Goal: Find specific page/section: Find specific page/section

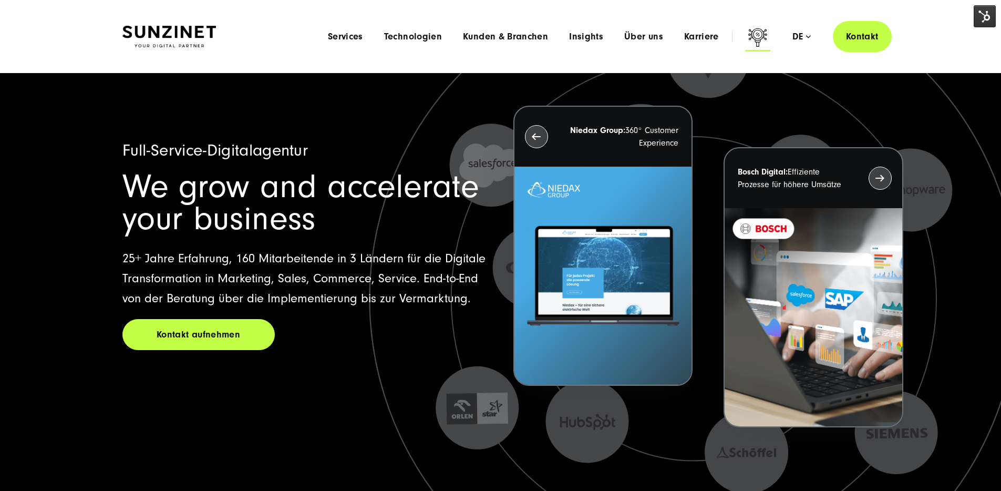
click at [746, 33] on icon at bounding box center [757, 38] width 25 height 25
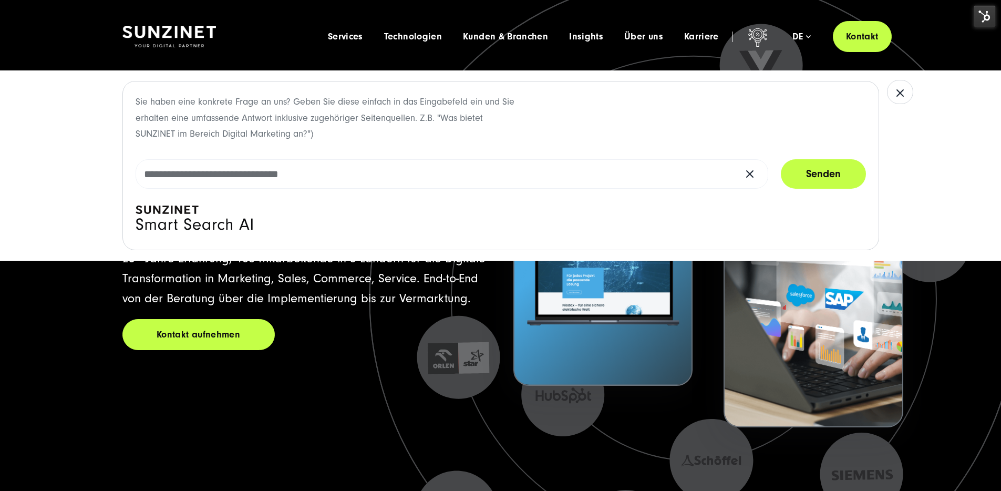
click at [230, 223] on icon at bounding box center [194, 221] width 117 height 32
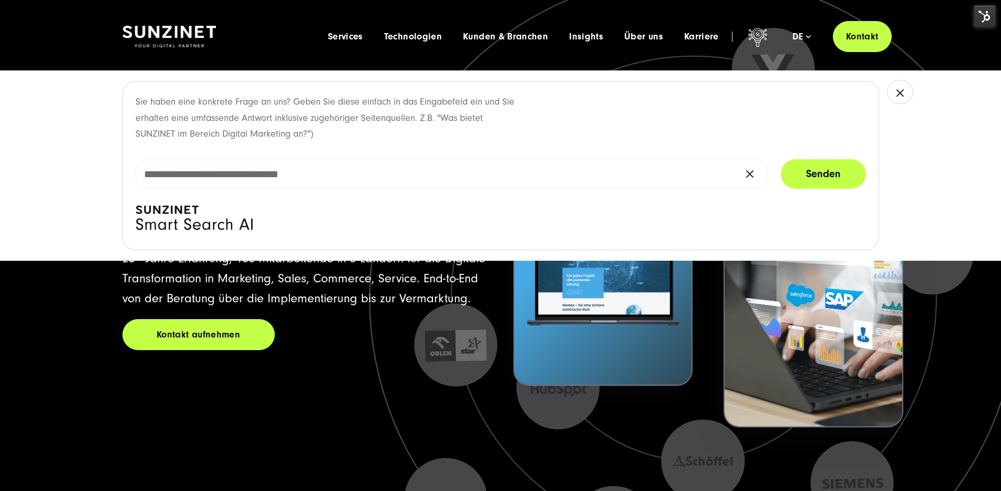
drag, startPoint x: 154, startPoint y: 208, endPoint x: 246, endPoint y: 227, distance: 93.9
click at [246, 227] on icon at bounding box center [194, 221] width 117 height 32
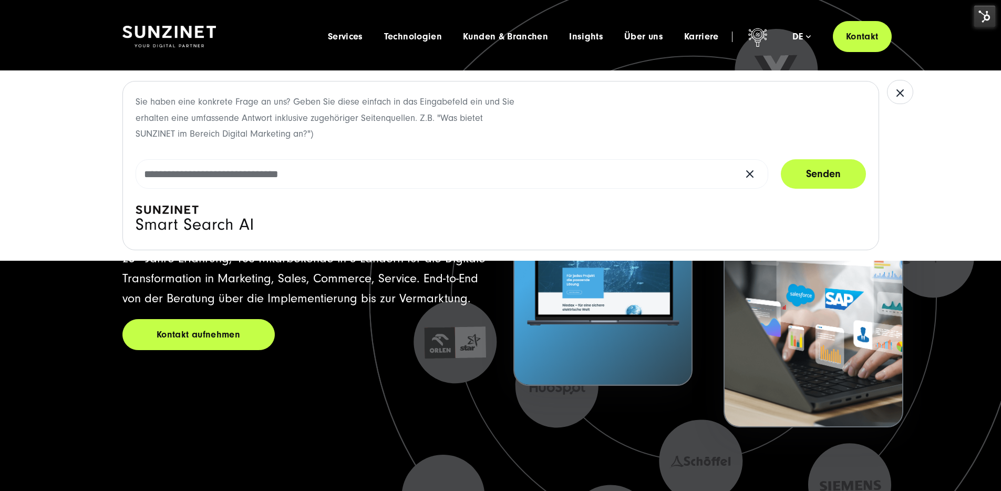
click at [201, 225] on icon at bounding box center [194, 221] width 117 height 32
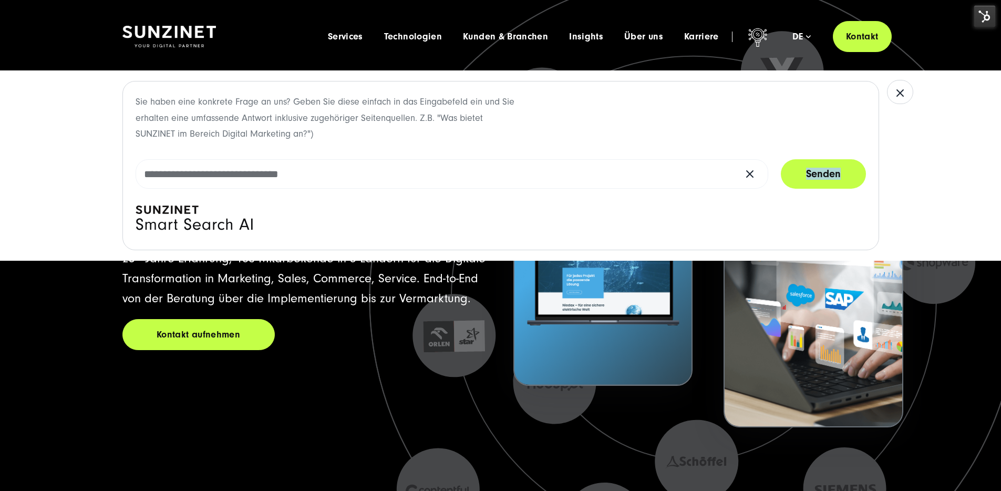
click at [201, 225] on icon at bounding box center [194, 221] width 117 height 32
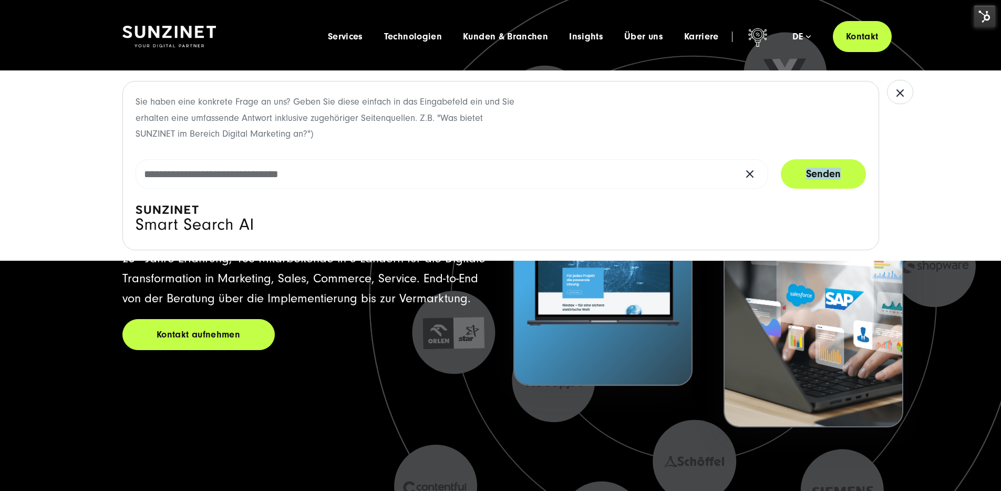
click at [173, 209] on icon at bounding box center [194, 221] width 117 height 32
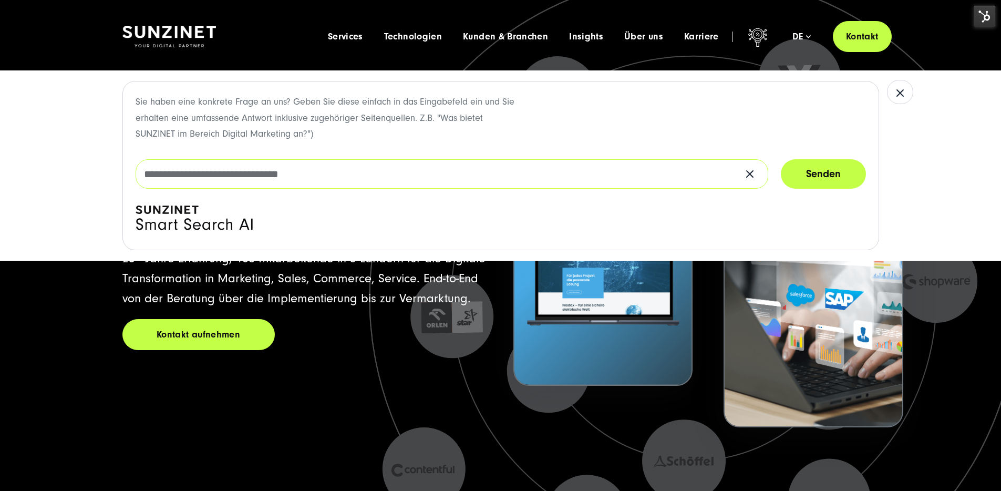
drag, startPoint x: 195, startPoint y: 171, endPoint x: 258, endPoint y: 168, distance: 62.6
click at [258, 168] on input "text" at bounding box center [452, 173] width 633 height 29
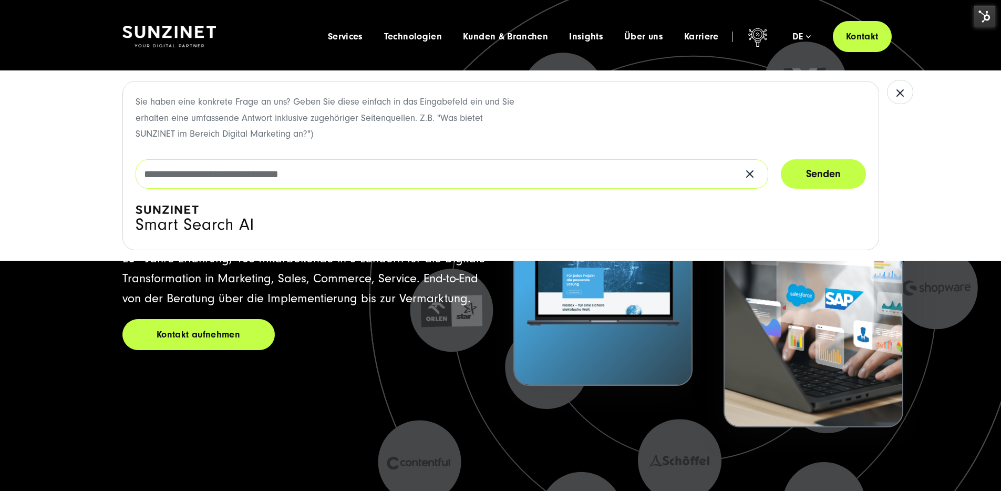
click at [259, 168] on input "text" at bounding box center [452, 173] width 633 height 29
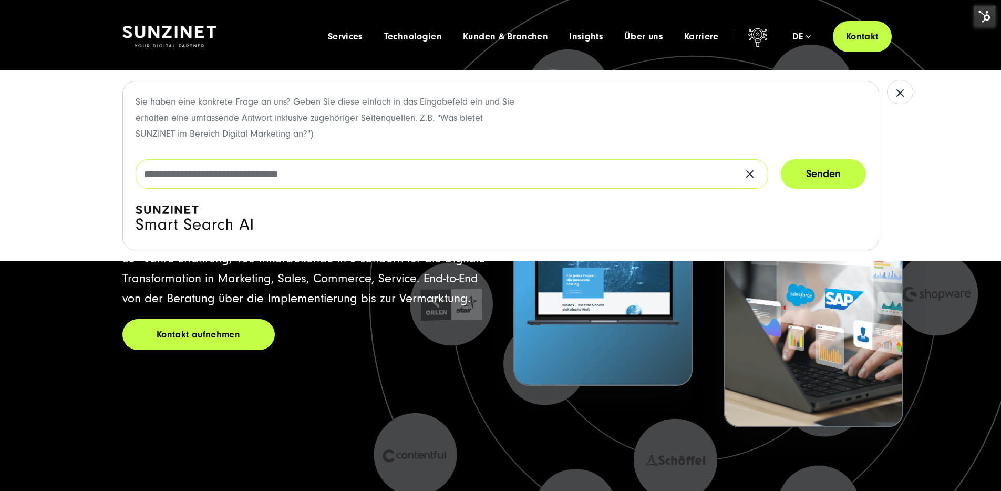
type input "*"
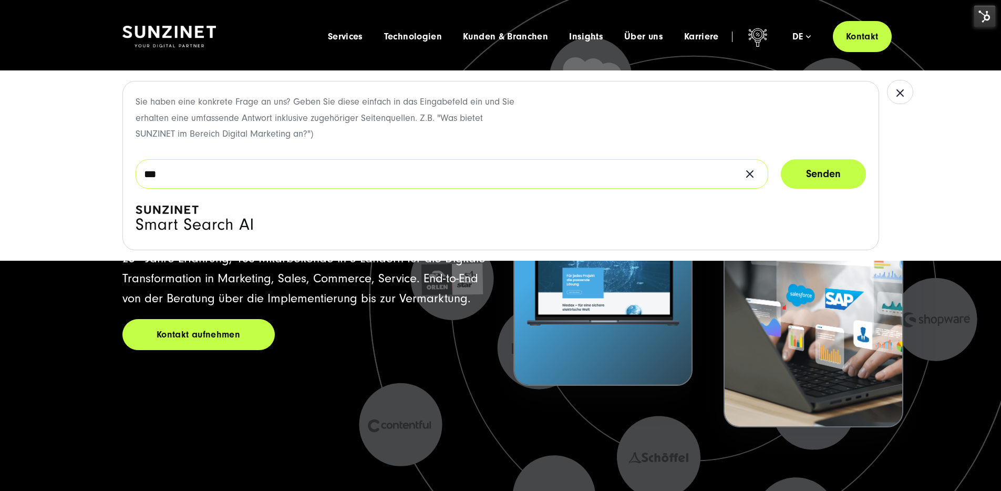
type input "***"
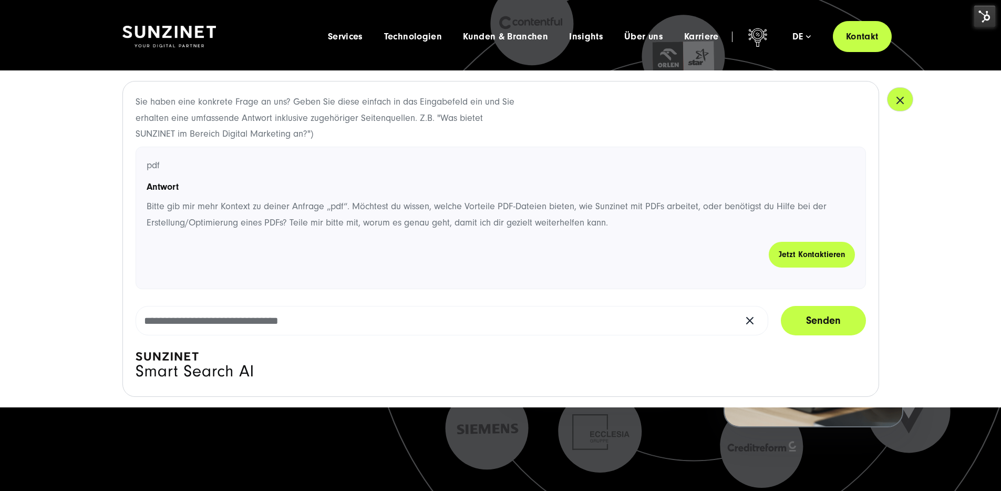
click at [894, 98] on icon "button" at bounding box center [900, 100] width 13 height 13
